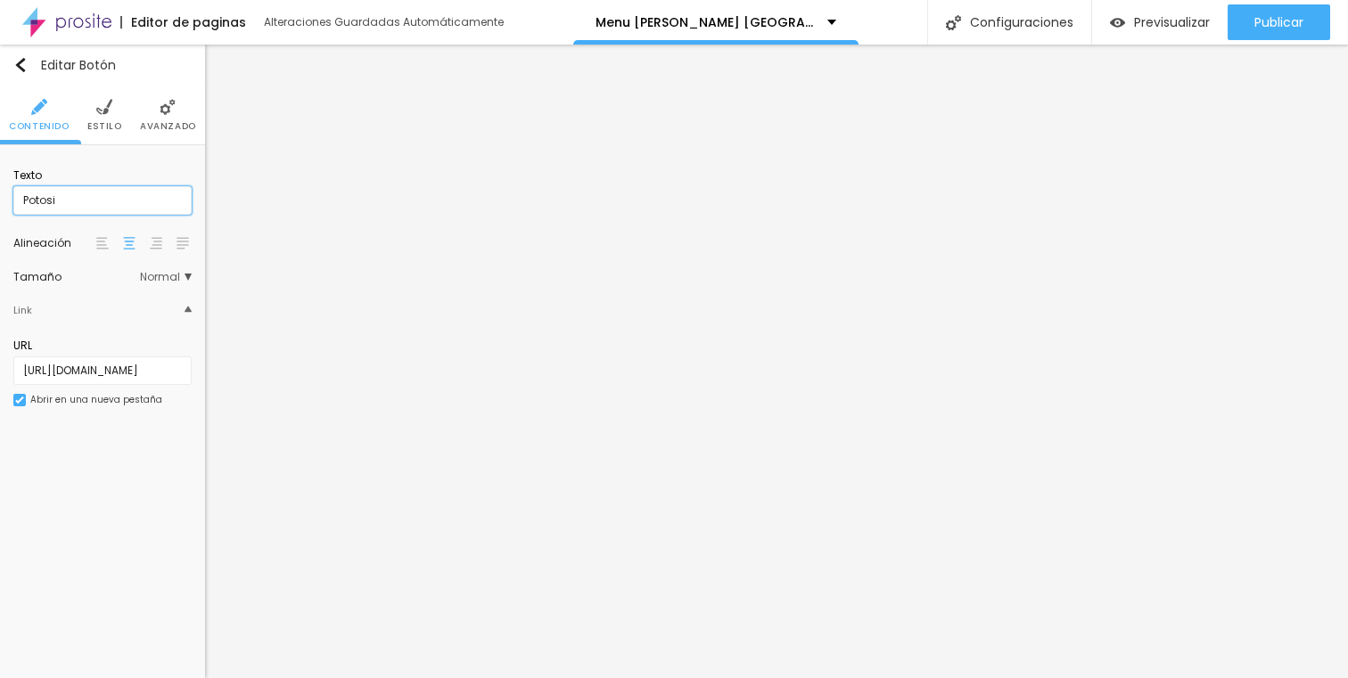
click at [88, 201] on input "Potosi" at bounding box center [102, 200] width 178 height 29
click at [54, 203] on input "Potosi, Uyuni" at bounding box center [102, 200] width 178 height 29
type input "Potosi y Uyuni"
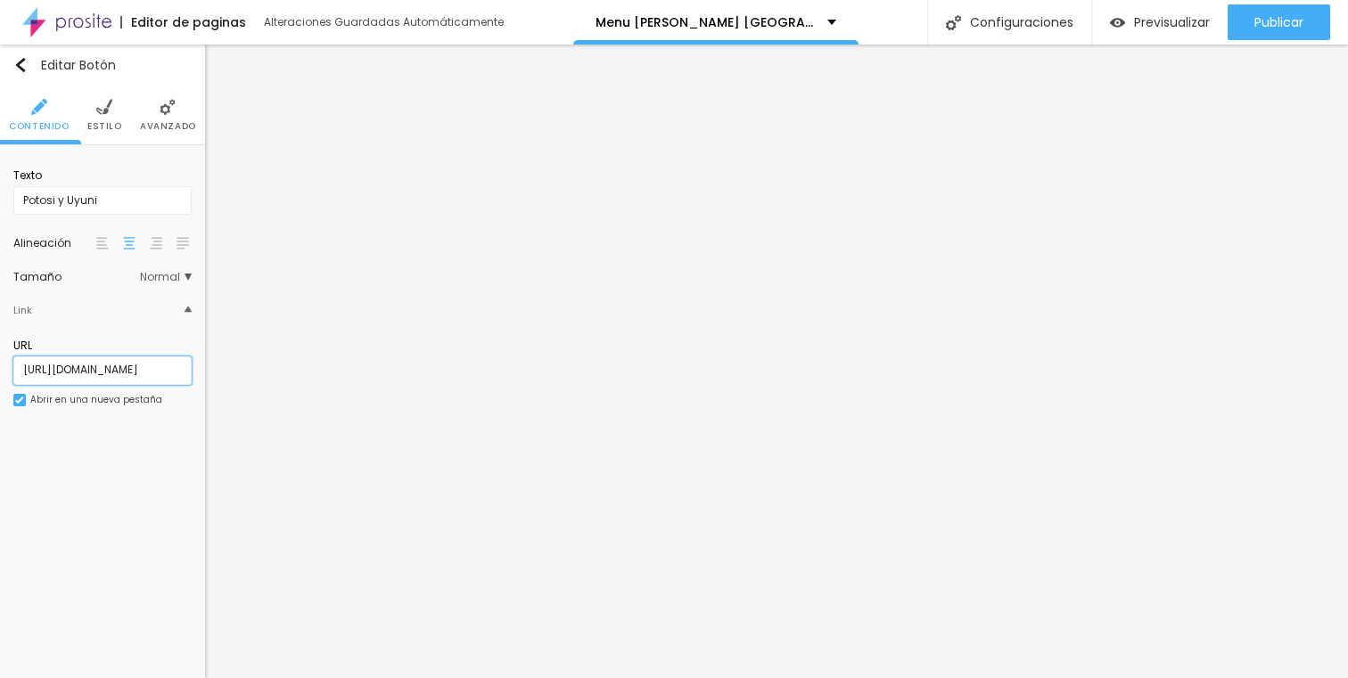
paste input "uyuni_"
type input "http://www.focusmile.com/bodas_potosi_uyuni_foto_2025"
click at [167, 426] on div "Texto Potosi y Uyuni Alineación Tamaño Normal Pequeno Normal Grande Link URL ht…" at bounding box center [102, 293] width 205 height 296
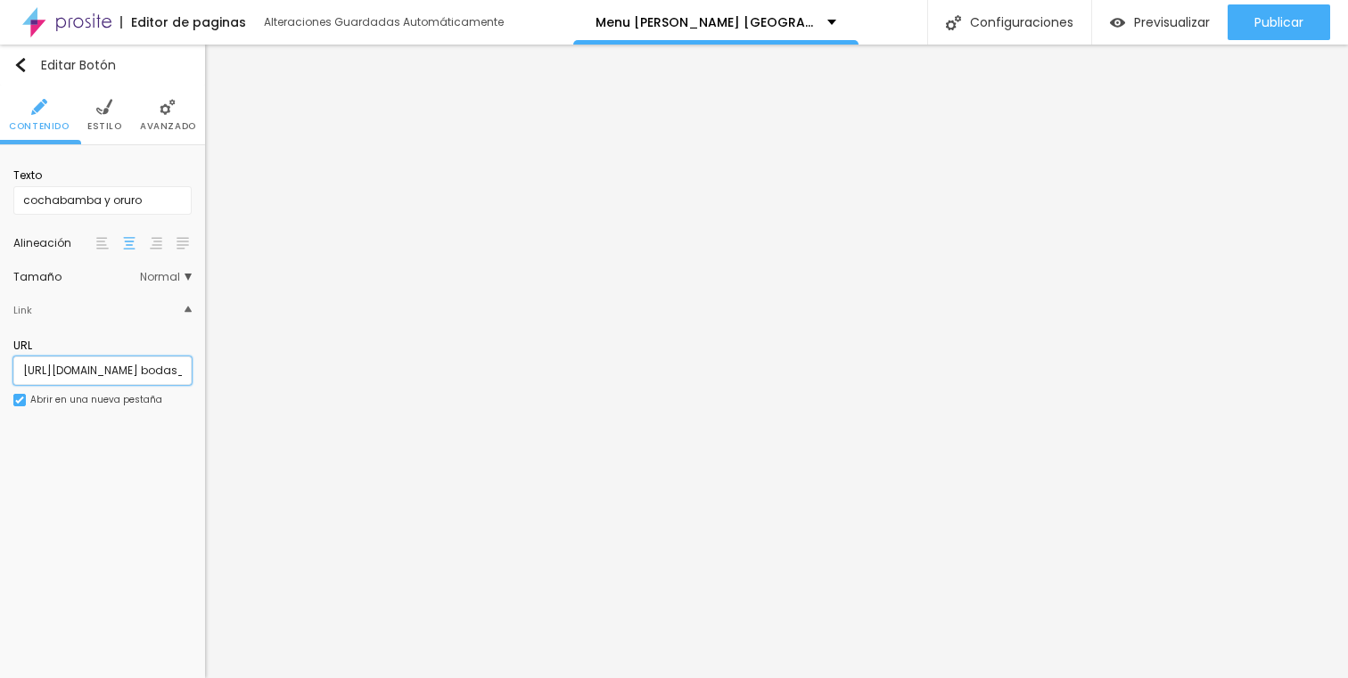
click at [169, 368] on input "http://www.focusmile.com/ bodas_cbba_or_foto_2025" at bounding box center [102, 371] width 178 height 29
type input "http://www.focusmile.com/bodas_cbba_or_foto_2025"
click at [169, 436] on div "Texto cochabamba y oruro Alineación Tamaño Normal Pequeno Normal Grande Link UR…" at bounding box center [102, 293] width 205 height 296
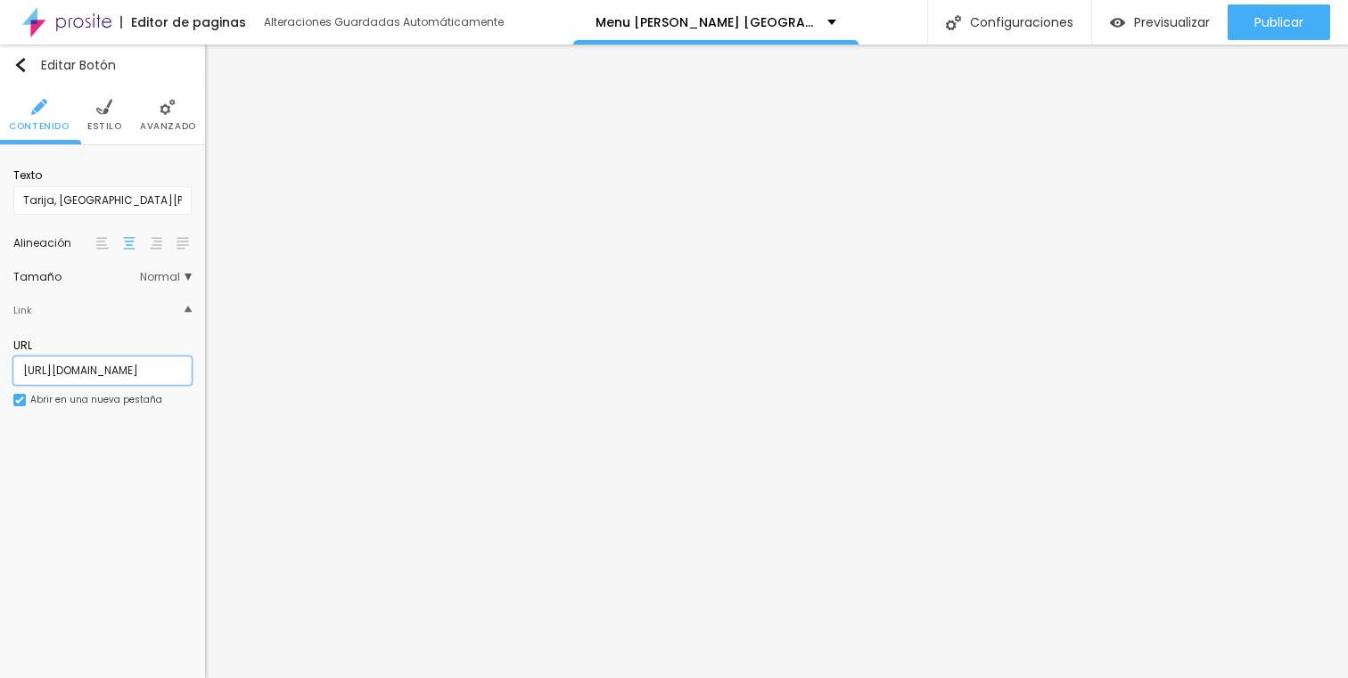
click at [180, 373] on input "http://www.focusmile.com/bodas_tja_scz_scre_foto_2025" at bounding box center [102, 371] width 178 height 29
click at [176, 370] on input "http://www.focusmile.com/bodas_lapaz_foto_2025" at bounding box center [102, 371] width 178 height 29
click at [177, 369] on input "http://www.focusmile.com/bodas_lapaz_foto_2025" at bounding box center [102, 371] width 178 height 29
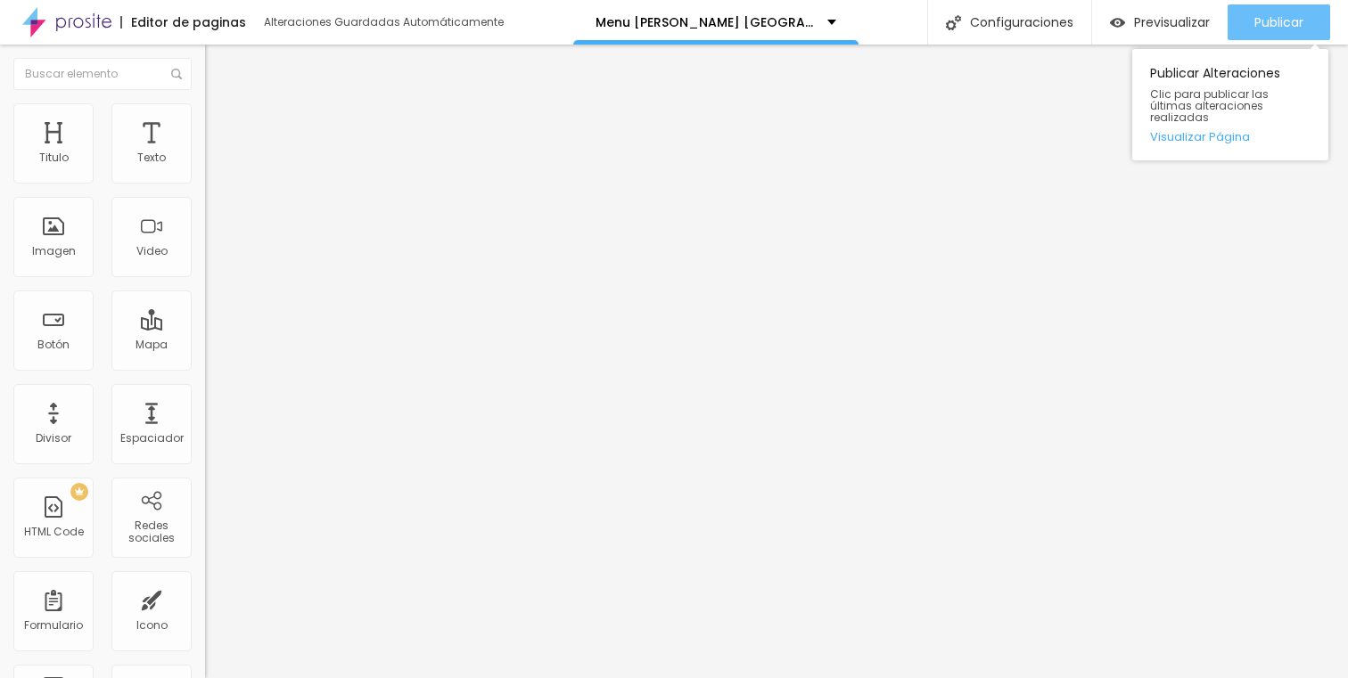
click at [1260, 25] on span "Publicar" at bounding box center [1278, 22] width 49 height 14
click at [1269, 16] on span "Publicar" at bounding box center [1278, 22] width 49 height 14
click at [1262, 15] on span "Publicar" at bounding box center [1278, 22] width 49 height 14
click at [1271, 23] on span "Publicar" at bounding box center [1278, 22] width 49 height 14
click at [1264, 22] on span "Publicar" at bounding box center [1278, 22] width 49 height 14
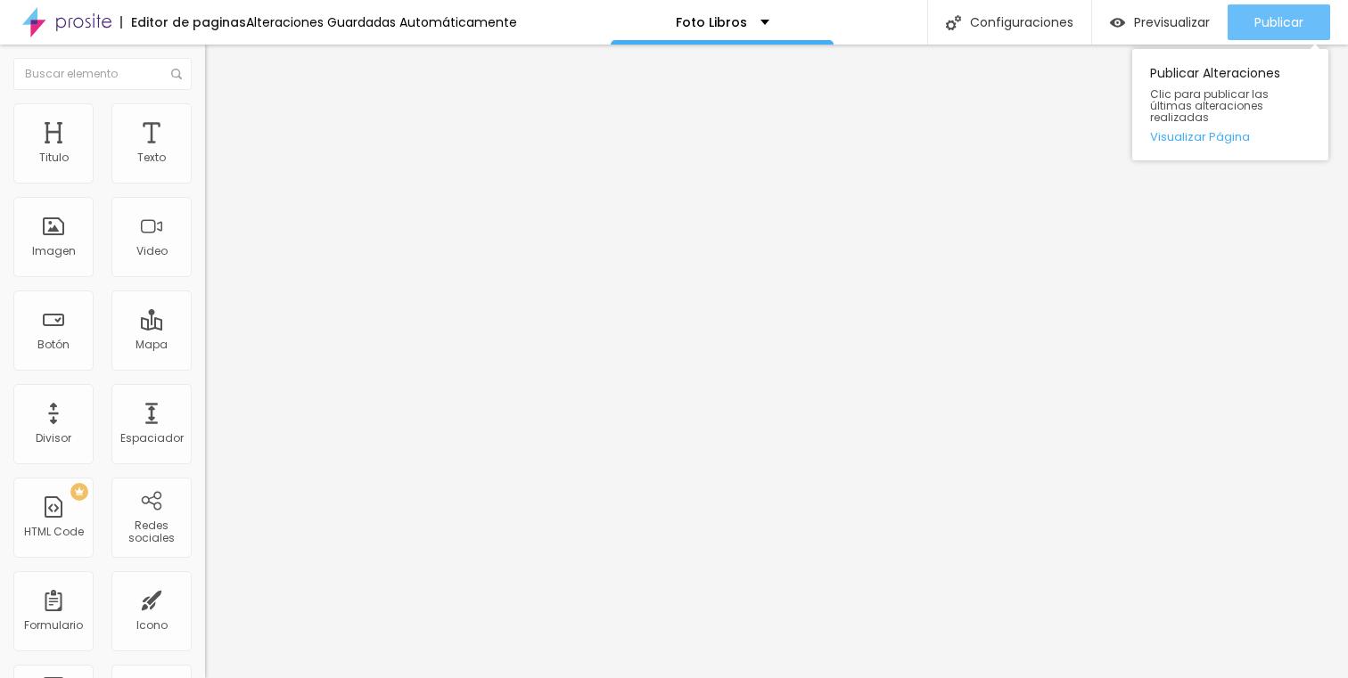
click at [1270, 25] on span "Publicar" at bounding box center [1278, 22] width 49 height 14
click at [1261, 29] on span "Publicar" at bounding box center [1278, 22] width 49 height 14
click at [1283, 29] on span "Publicar" at bounding box center [1278, 22] width 49 height 14
click at [1287, 23] on span "Publicar" at bounding box center [1278, 22] width 49 height 14
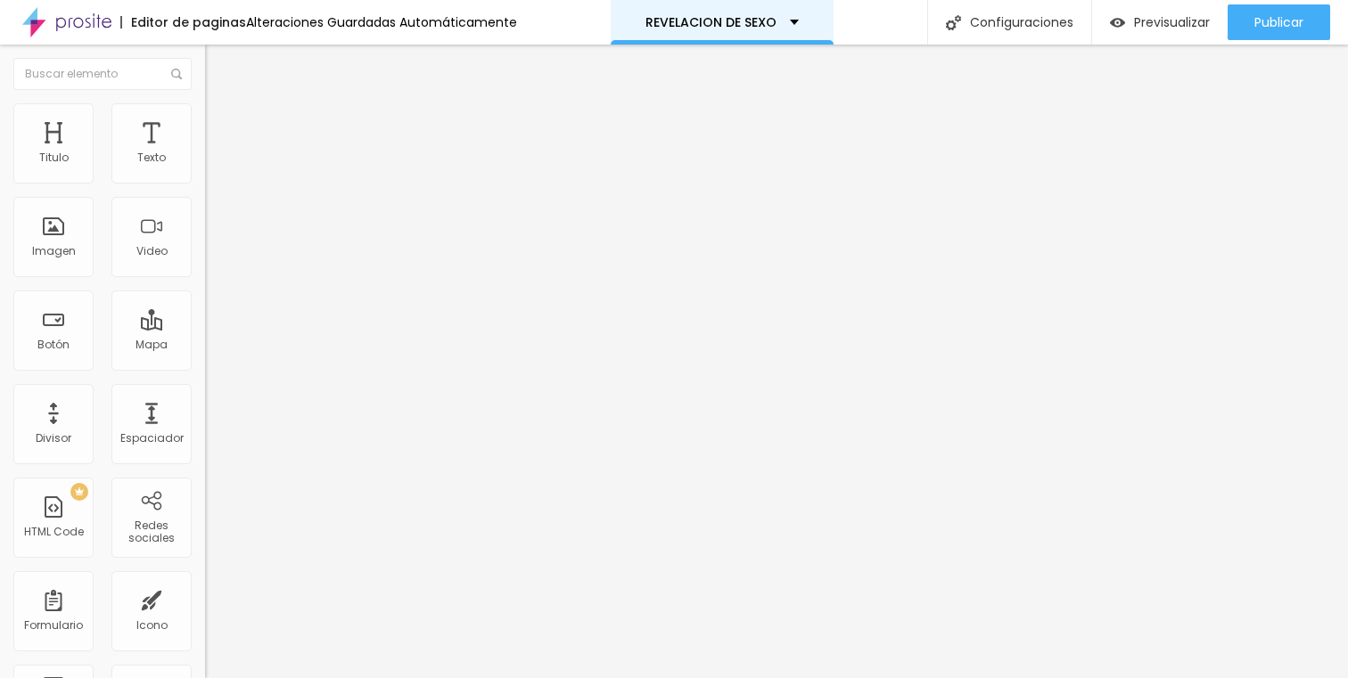
click at [698, 28] on p "REVELACION DE SEXO" at bounding box center [710, 22] width 131 height 12
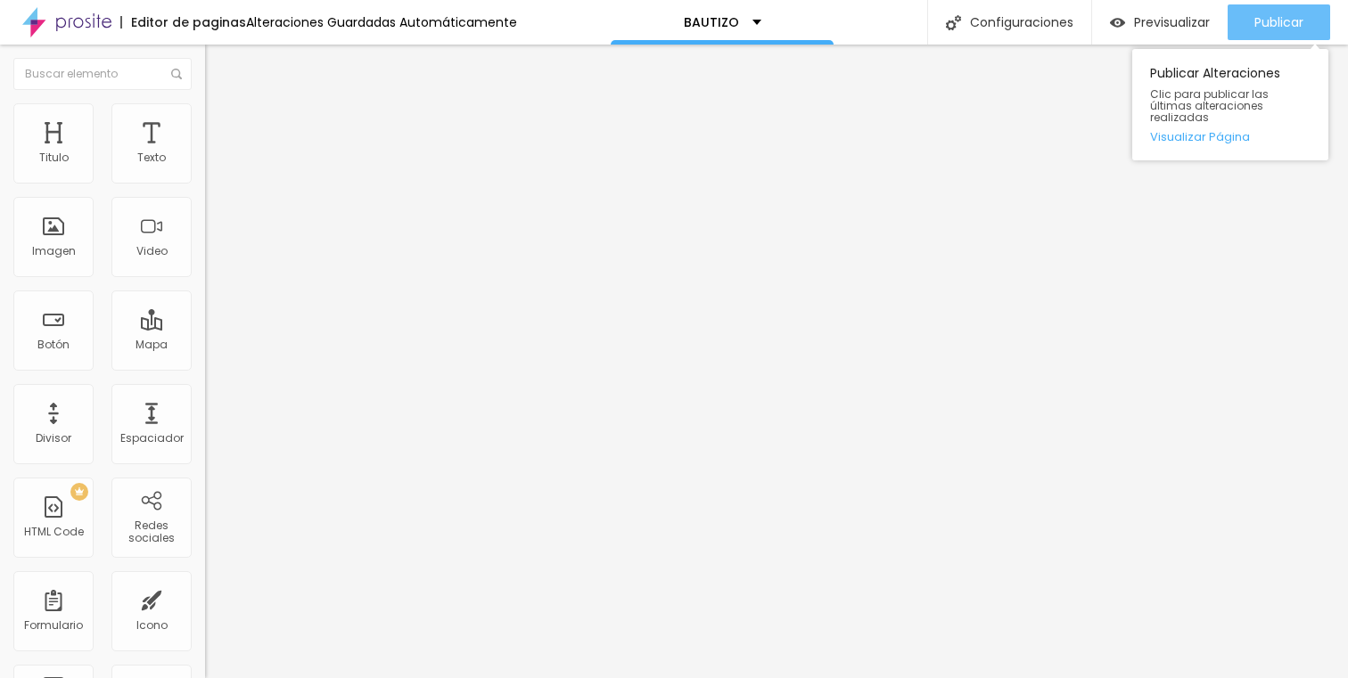
click at [1254, 19] on span "Publicar" at bounding box center [1278, 22] width 49 height 14
click at [1254, 25] on span "Publicar" at bounding box center [1278, 22] width 49 height 14
click at [1254, 16] on span "Publicar" at bounding box center [1278, 22] width 49 height 14
